Goal: Information Seeking & Learning: Find specific fact

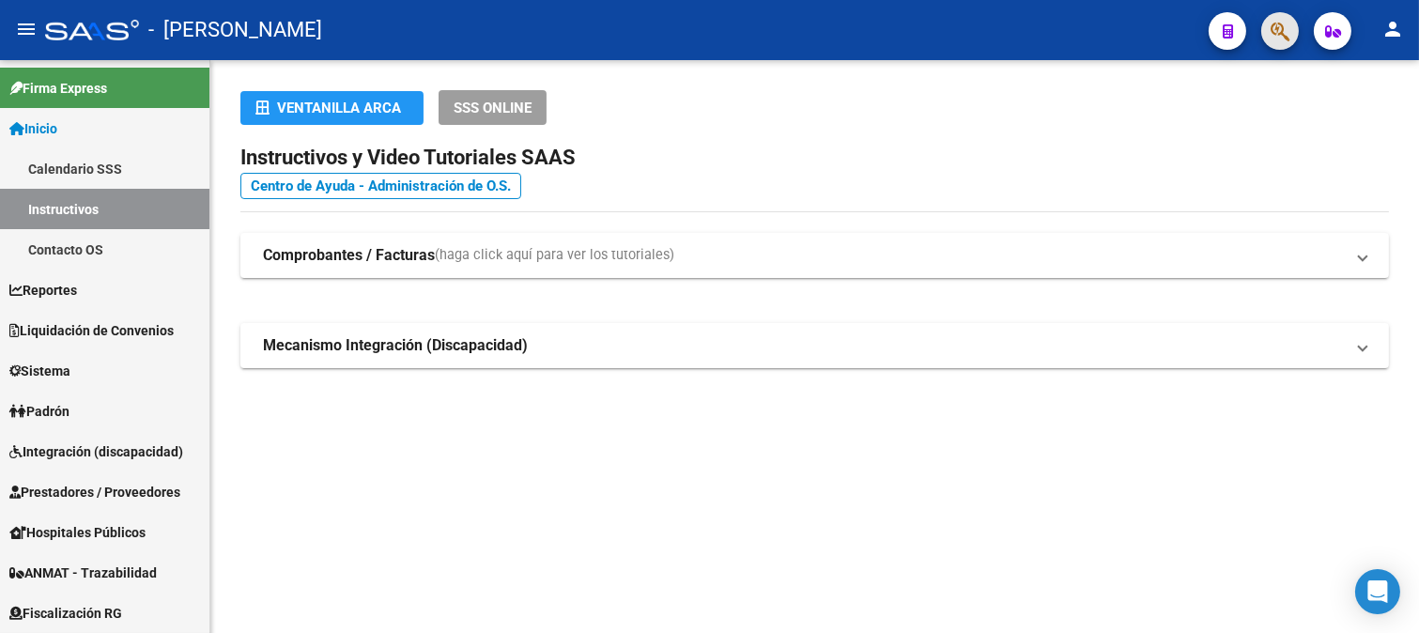
click at [1275, 42] on span "button" at bounding box center [1280, 31] width 19 height 39
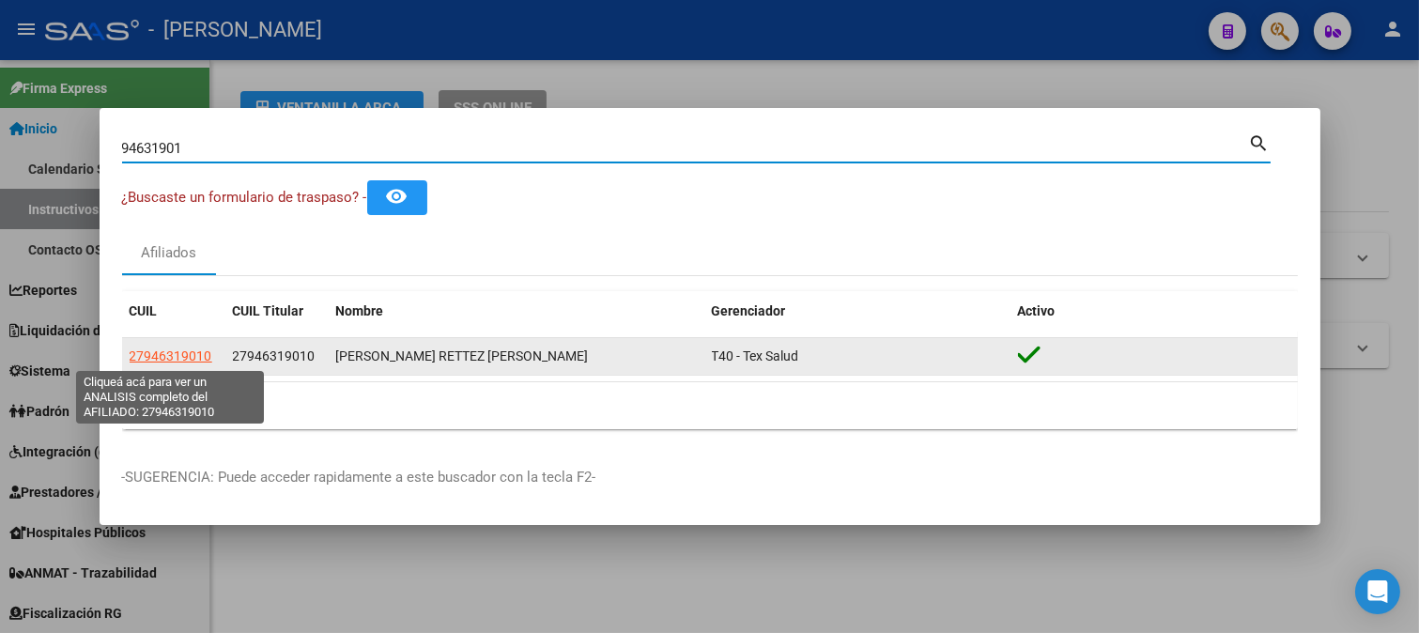
click at [193, 352] on span "27946319010" at bounding box center [171, 355] width 83 height 15
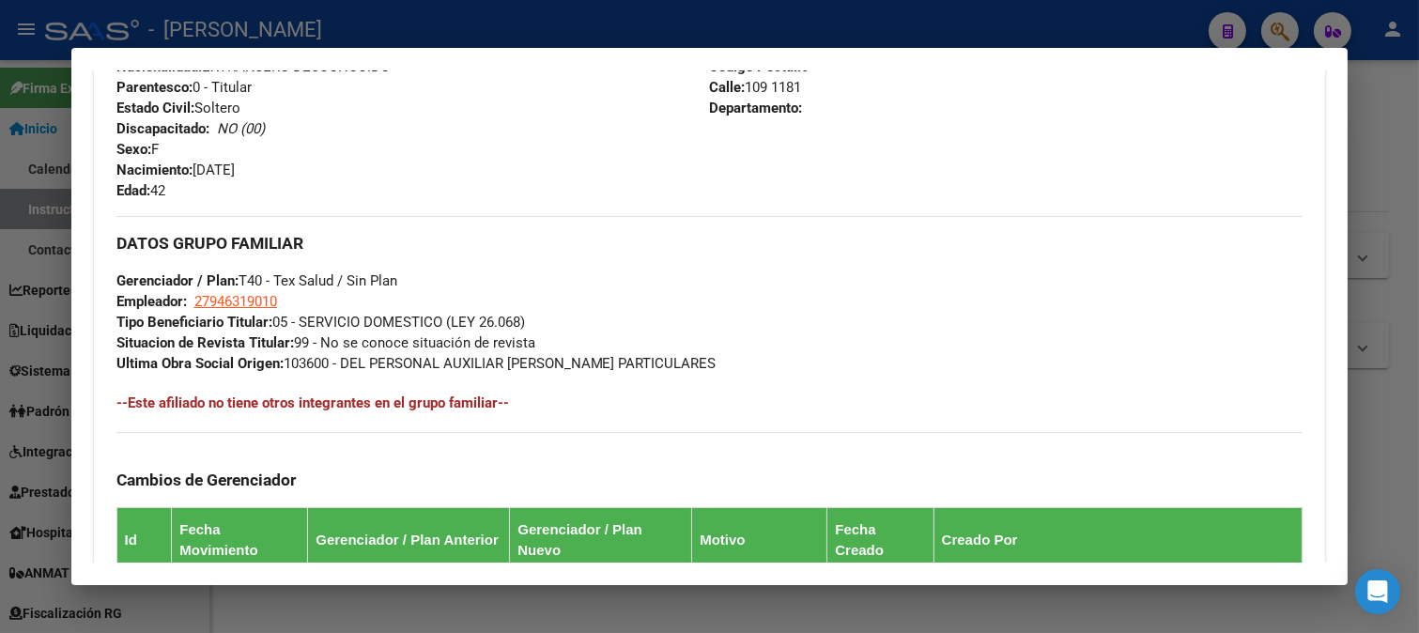
scroll to position [1122, 0]
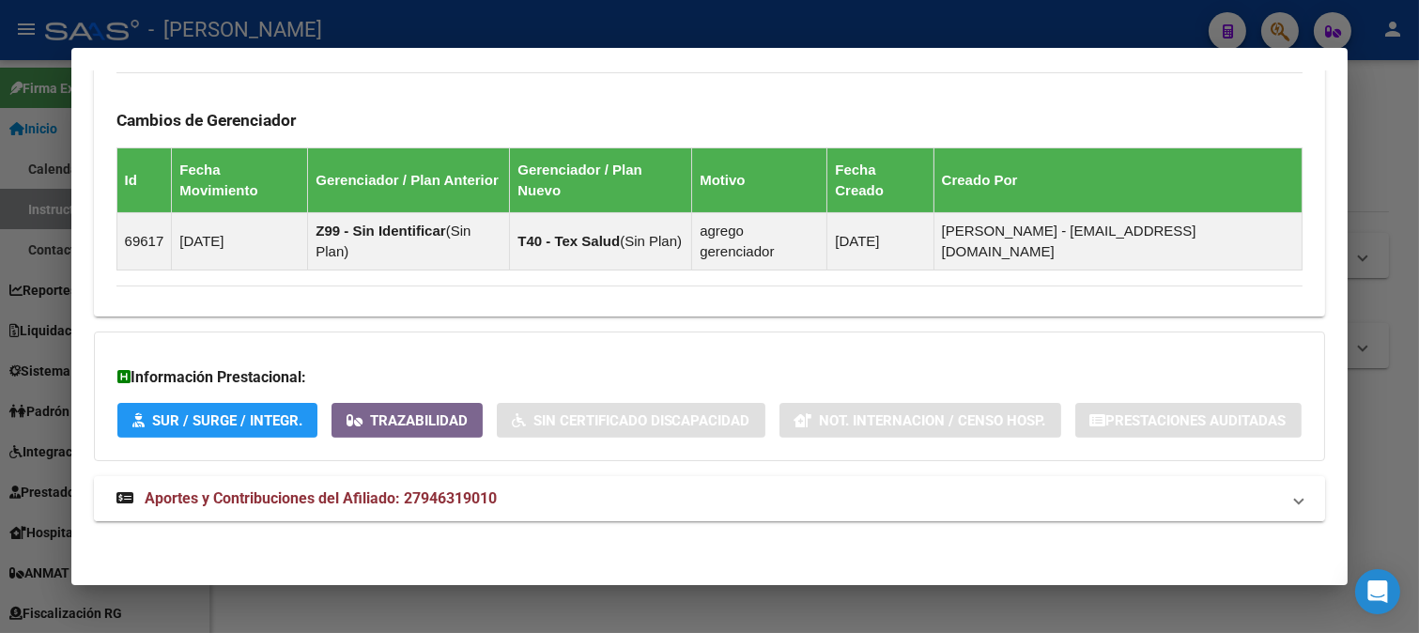
drag, startPoint x: 467, startPoint y: 471, endPoint x: 456, endPoint y: 509, distance: 39.0
click at [456, 509] on strong "Aportes y Contribuciones del Afiliado: 27946319010" at bounding box center [306, 498] width 380 height 23
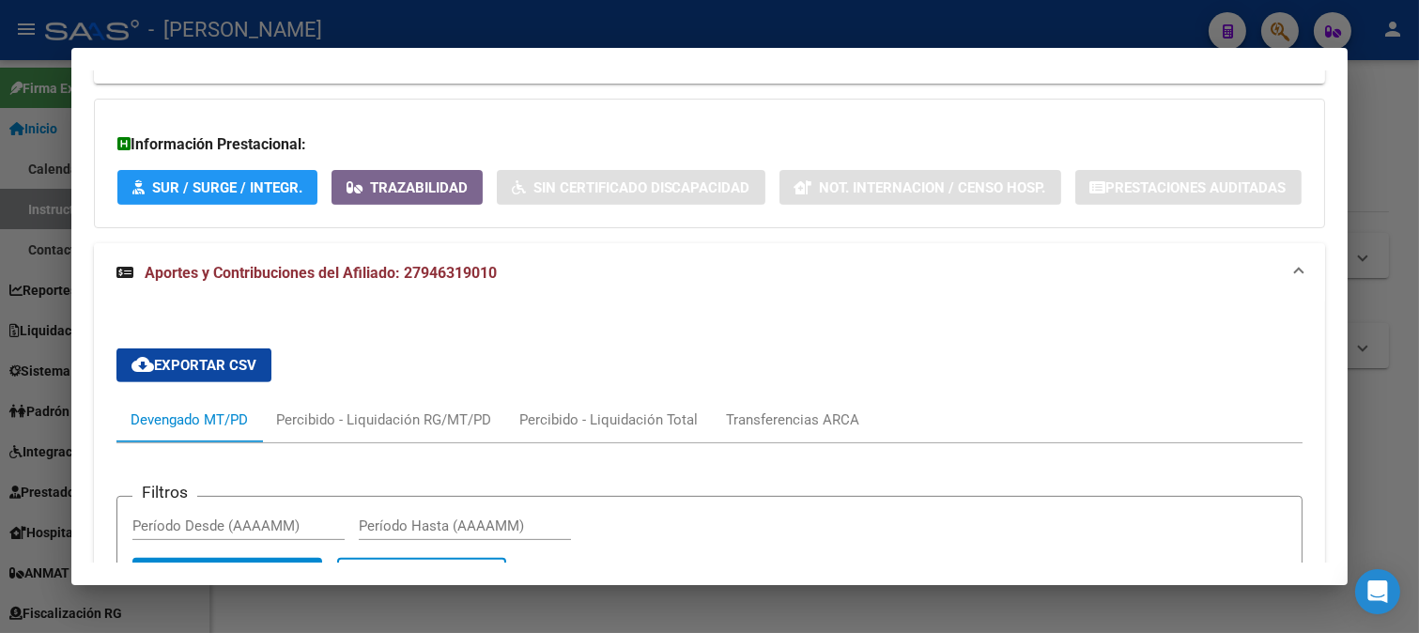
scroll to position [1336, 0]
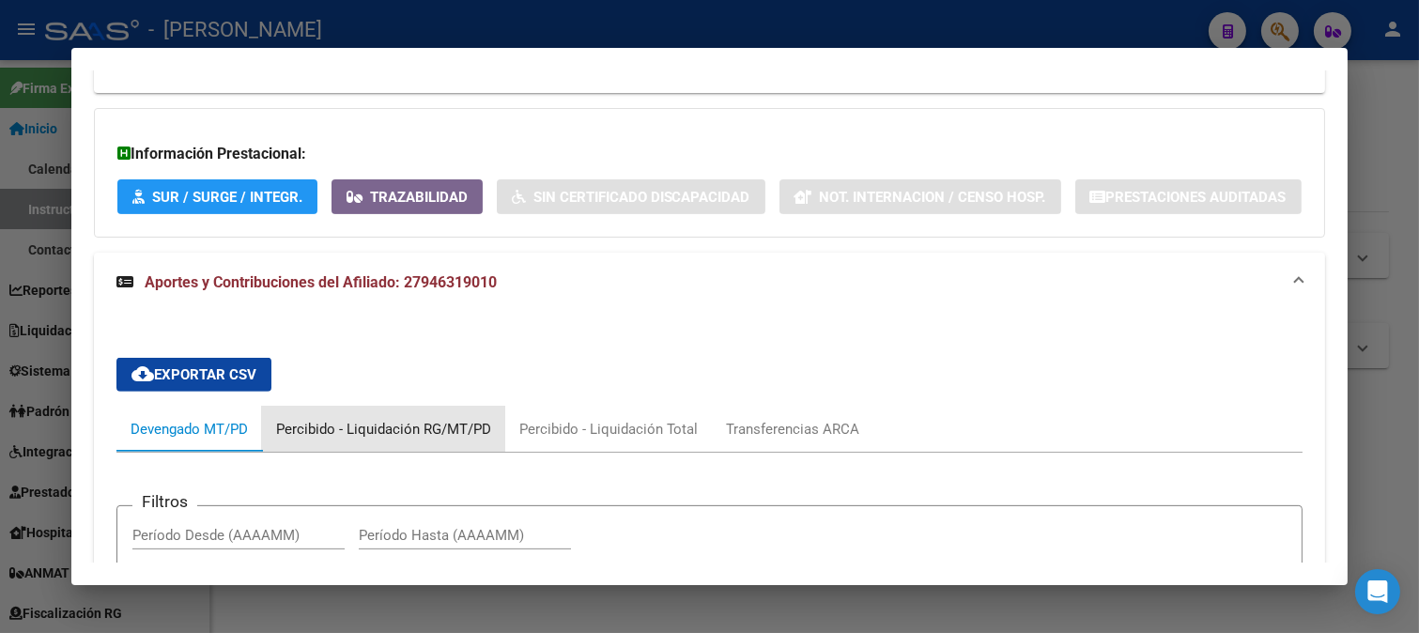
click at [400, 432] on div "Percibido - Liquidación RG/MT/PD" at bounding box center [383, 429] width 215 height 21
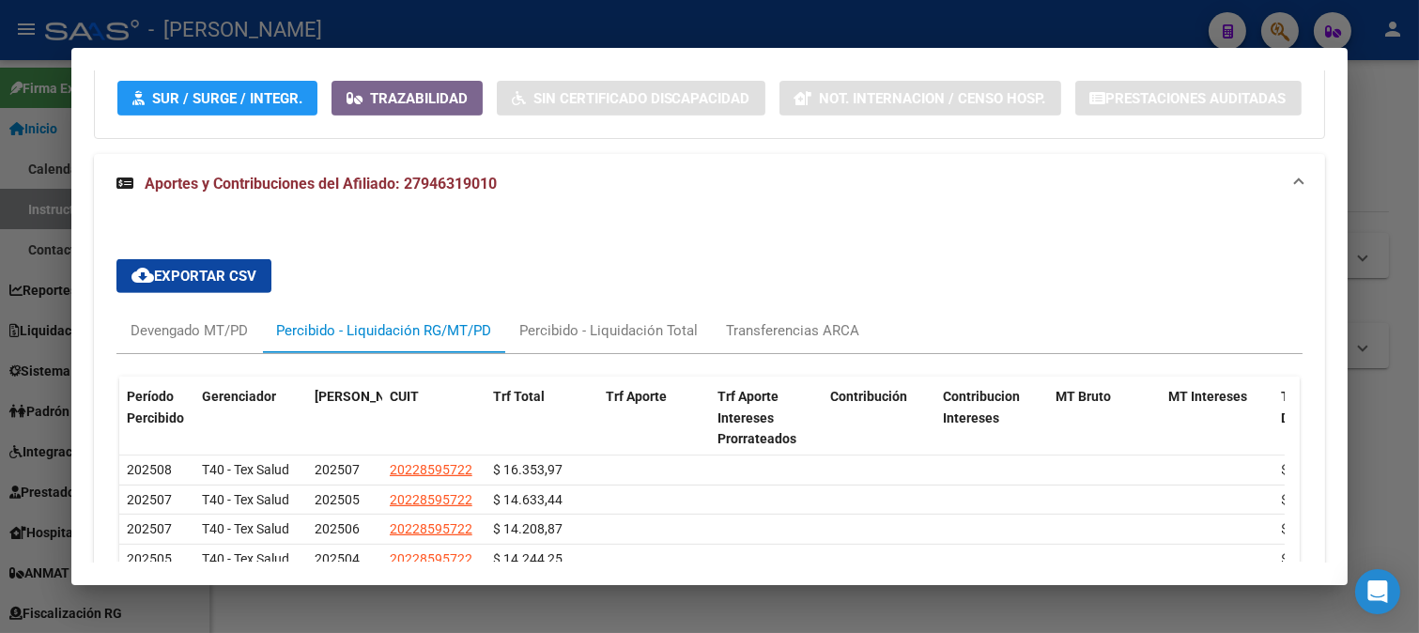
scroll to position [1446, 0]
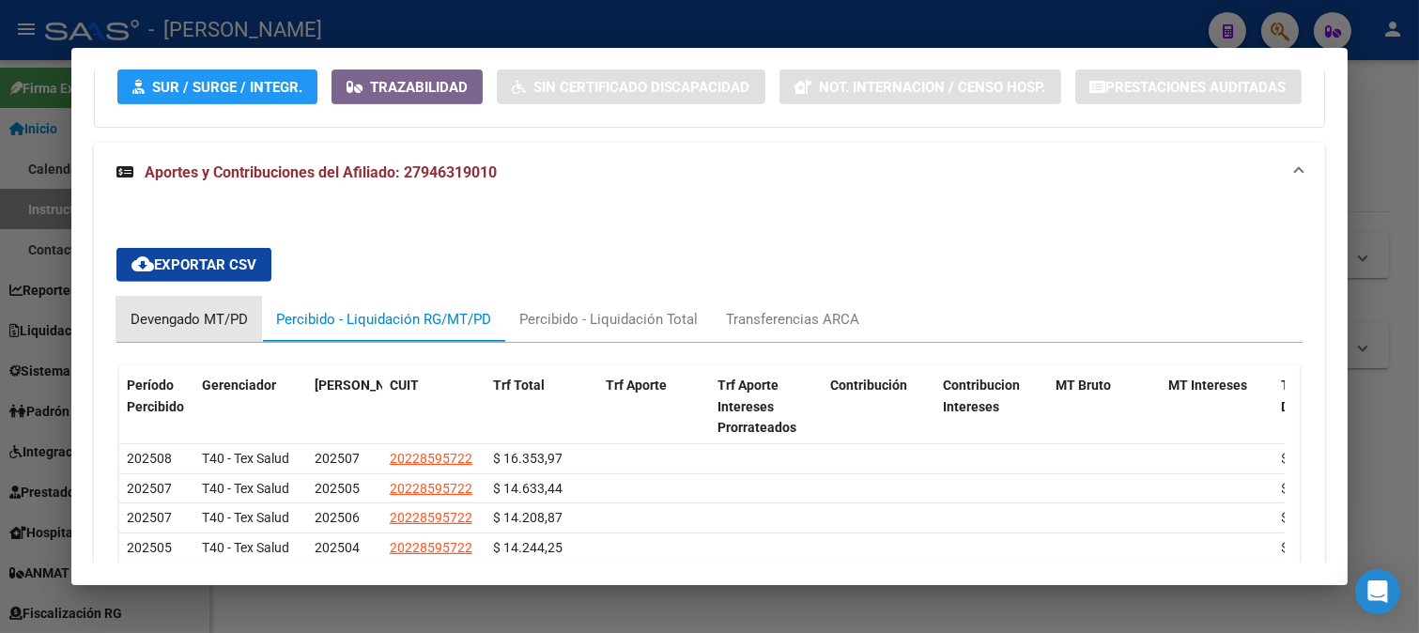
click at [169, 330] on div "Devengado MT/PD" at bounding box center [189, 319] width 117 height 21
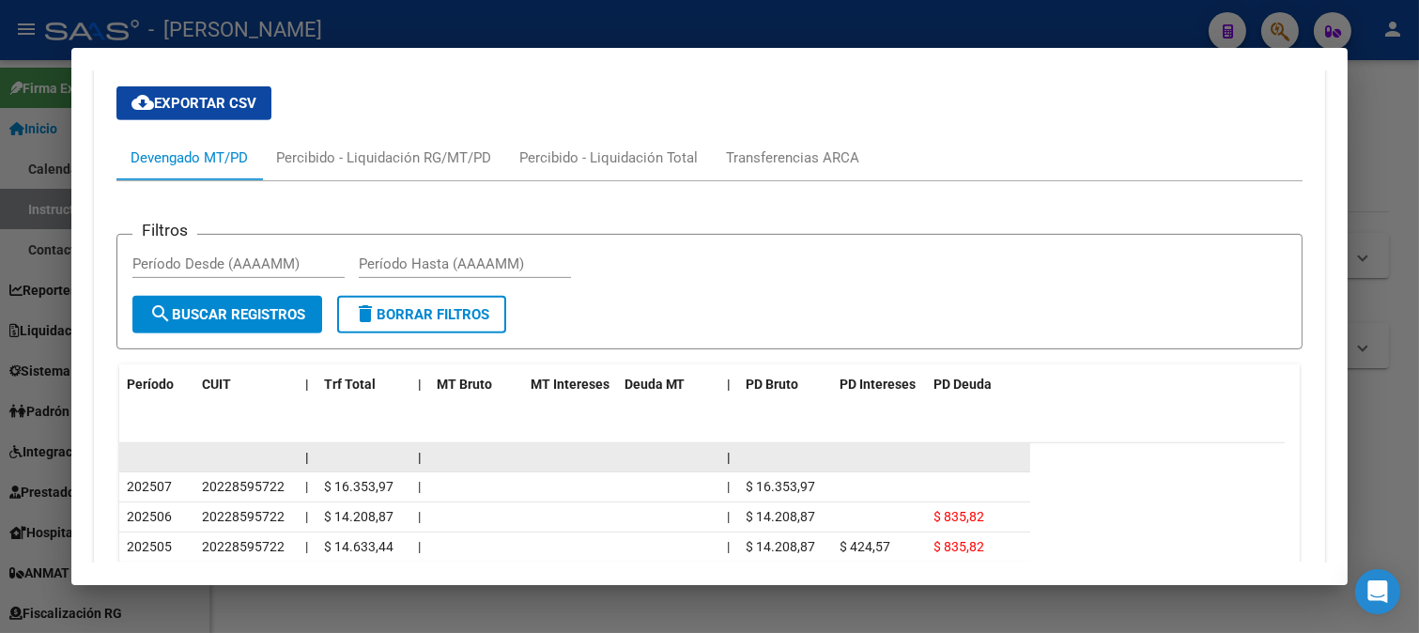
scroll to position [1655, 0]
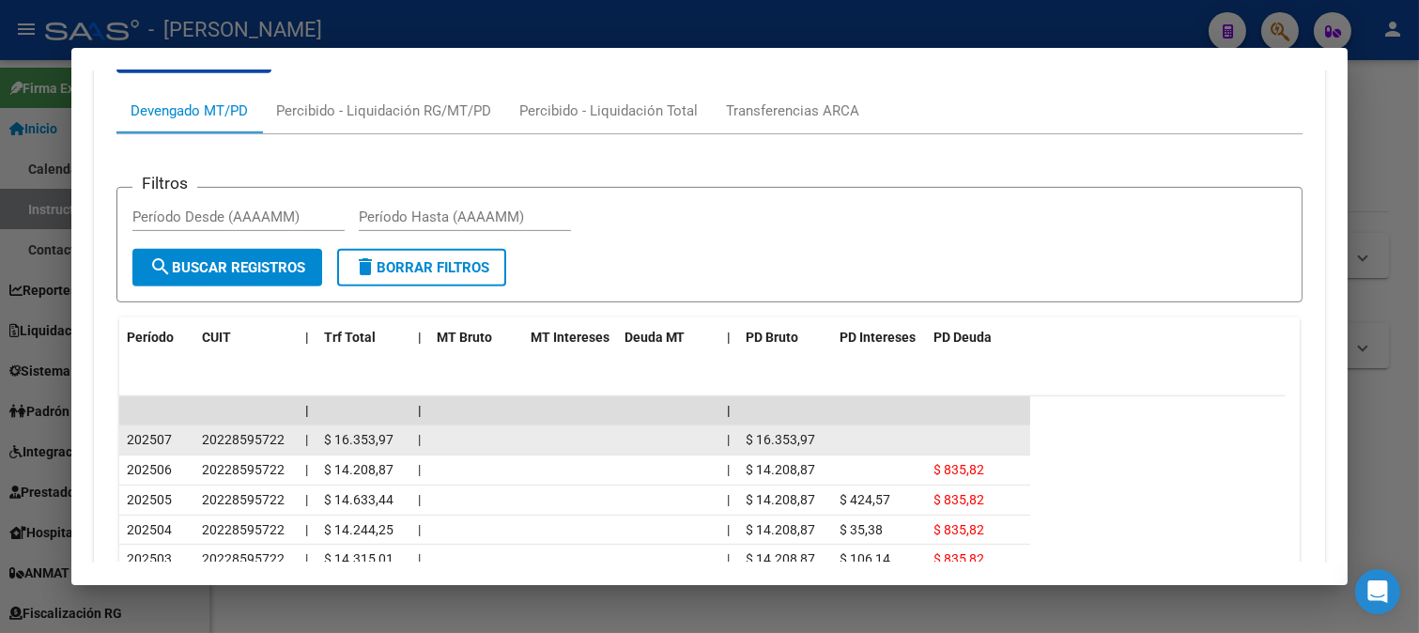
click at [267, 439] on span "20228595722" at bounding box center [243, 439] width 83 height 15
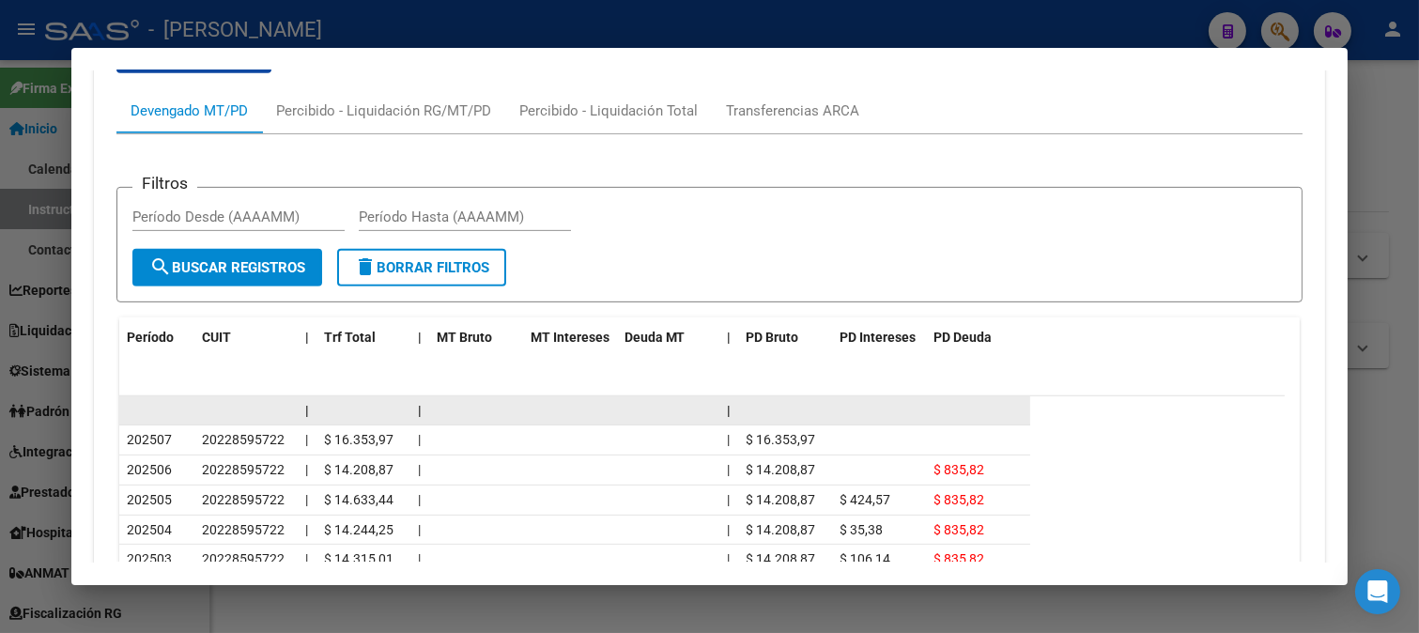
drag, startPoint x: 267, startPoint y: 439, endPoint x: 322, endPoint y: 416, distance: 59.8
click at [267, 440] on span "20228595722" at bounding box center [243, 439] width 83 height 15
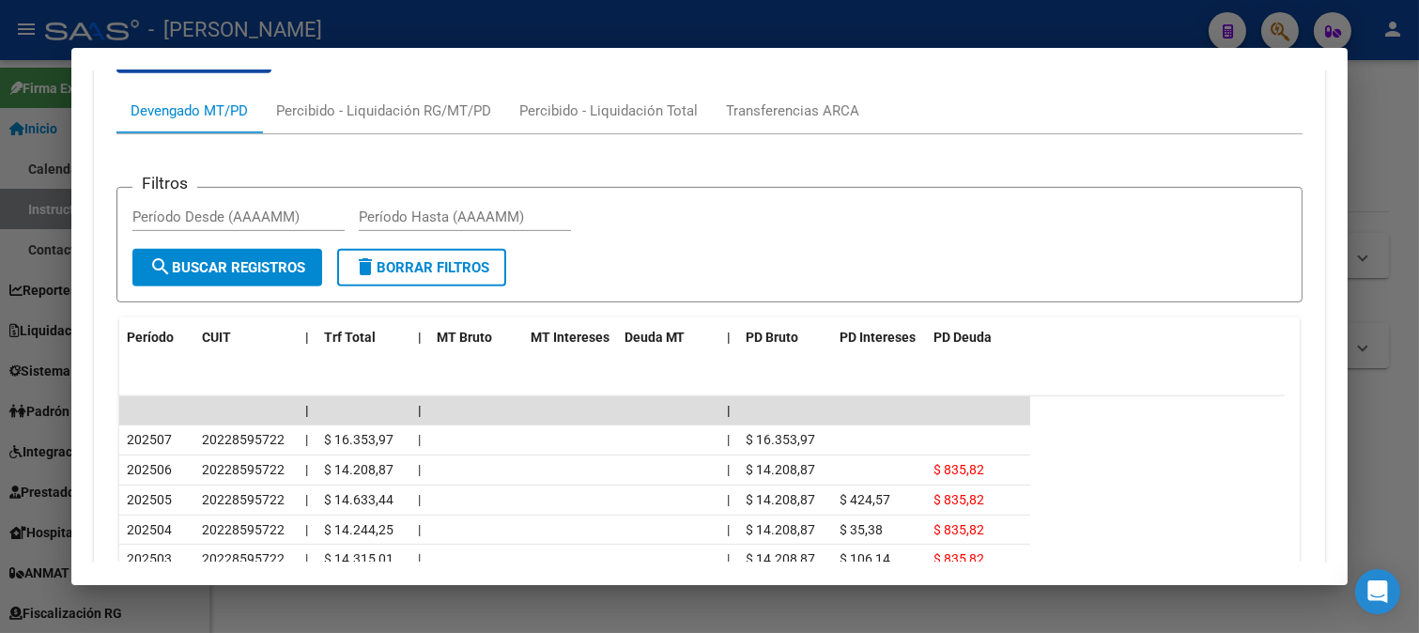
copy span "20228595722"
click at [517, 13] on div at bounding box center [709, 316] width 1419 height 633
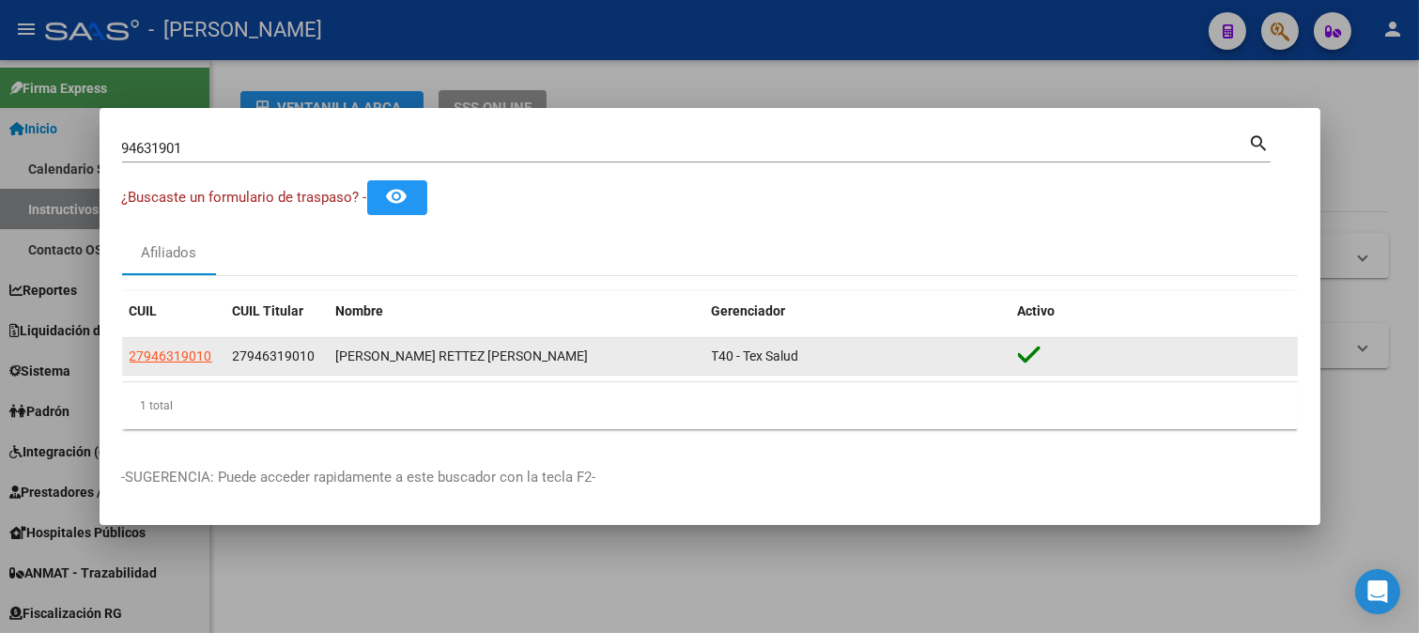
click at [257, 355] on span "27946319010" at bounding box center [274, 355] width 83 height 15
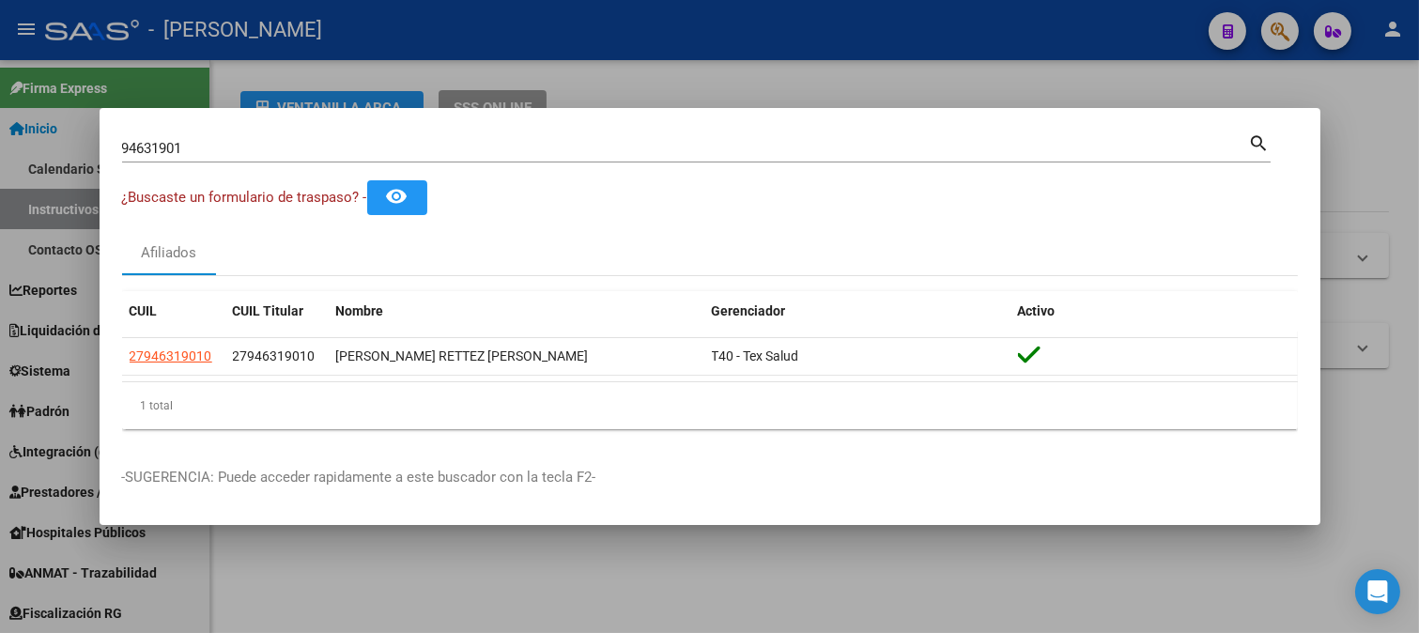
copy span "27946319010"
click at [334, 143] on input "94631901" at bounding box center [685, 148] width 1127 height 17
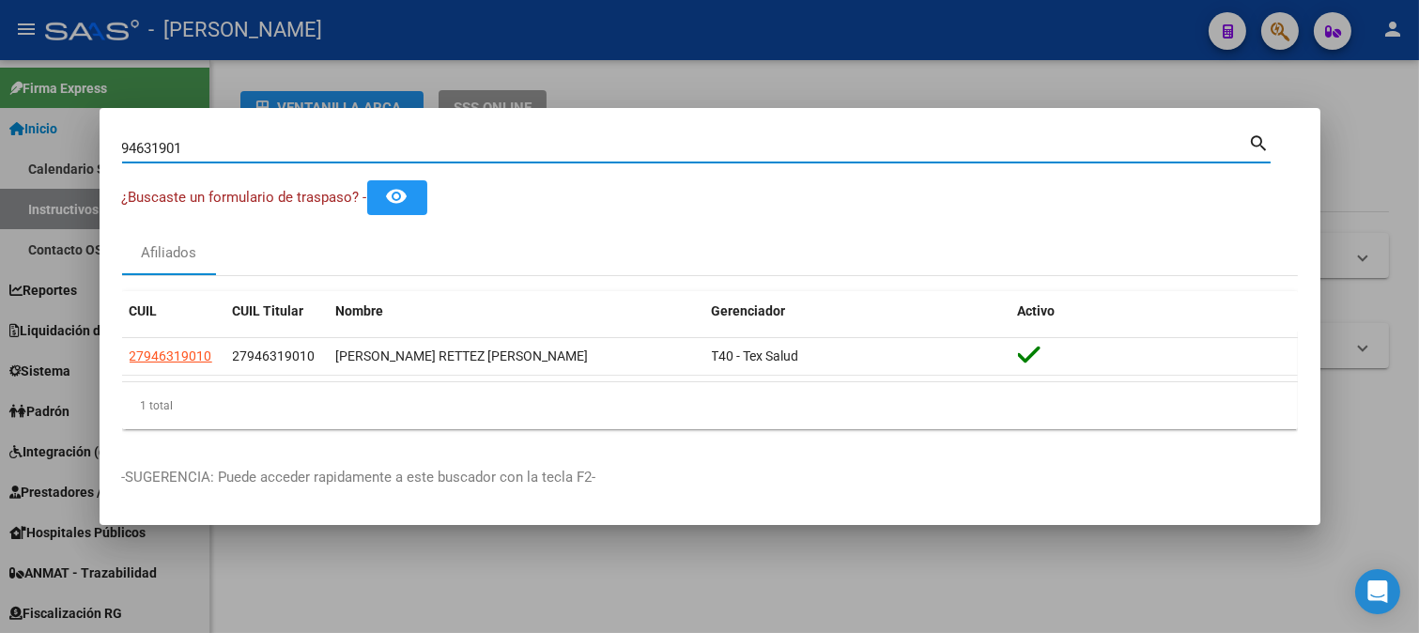
click at [334, 143] on input "94631901" at bounding box center [685, 148] width 1127 height 17
type input "35010475"
